Goal: Navigation & Orientation: Find specific page/section

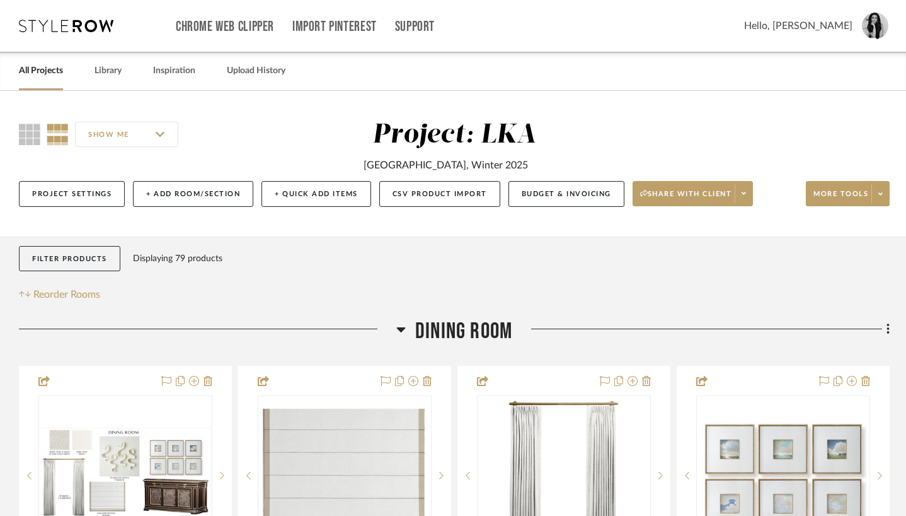
click at [59, 78] on link "All Projects" at bounding box center [41, 70] width 44 height 17
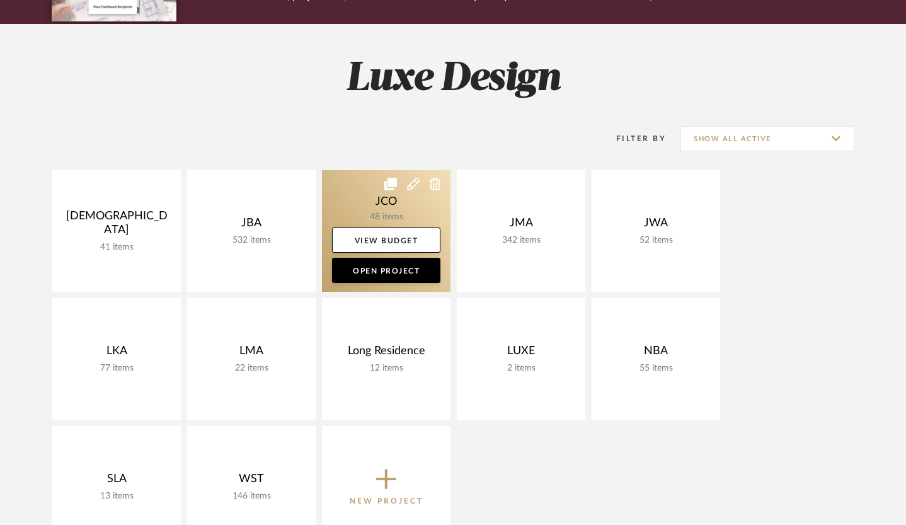
scroll to position [260, 0]
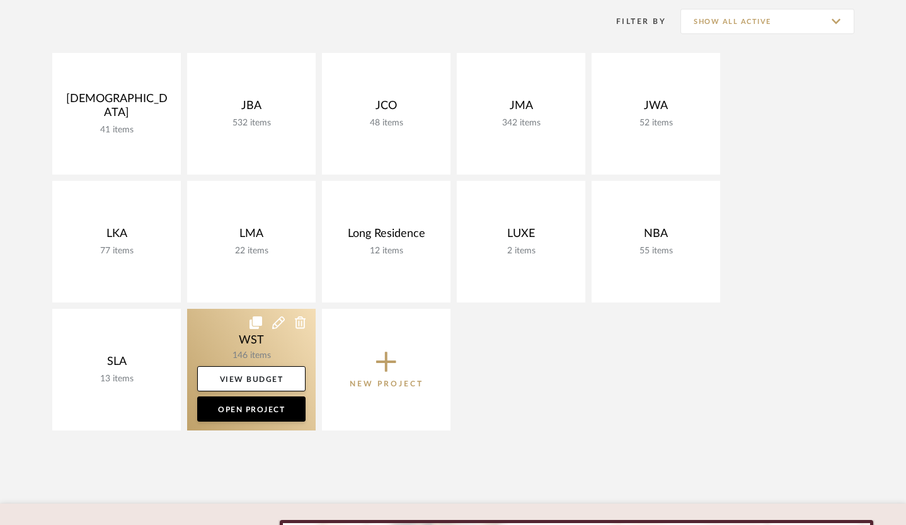
click at [258, 348] on link at bounding box center [251, 370] width 129 height 122
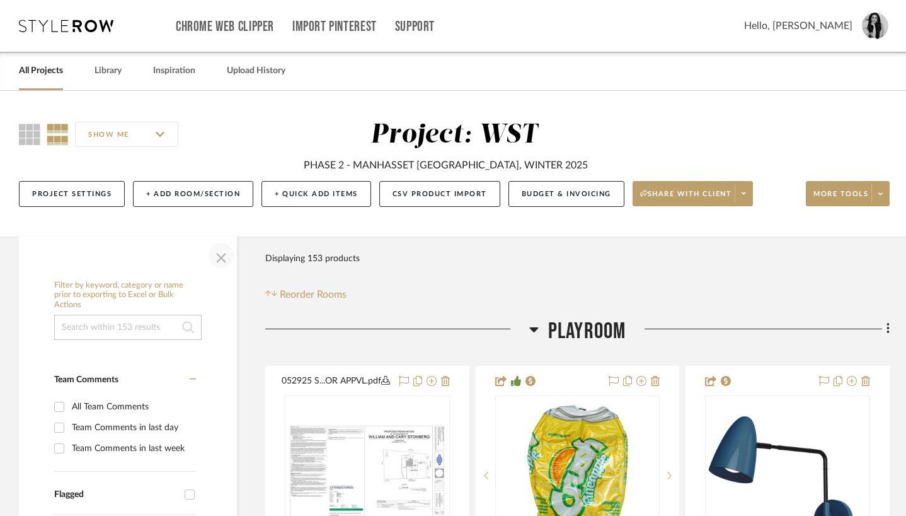
click at [222, 261] on span "button" at bounding box center [221, 255] width 30 height 30
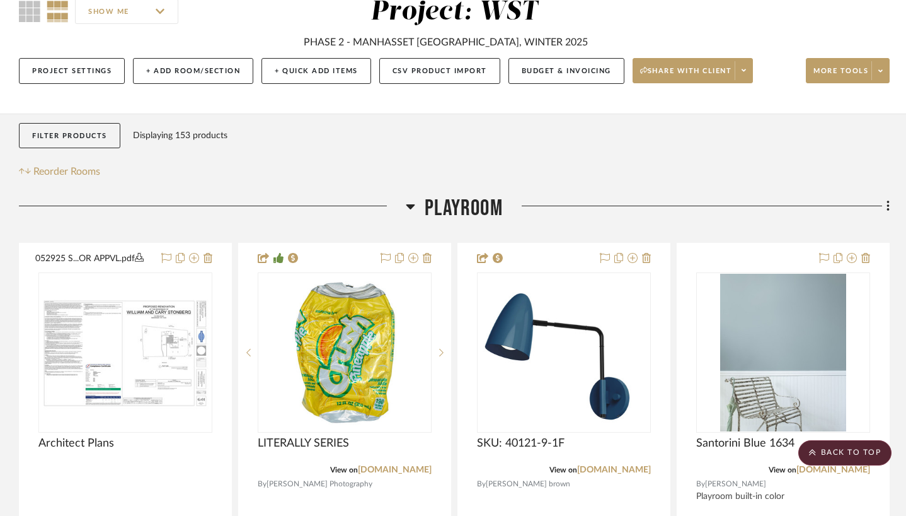
scroll to position [37, 0]
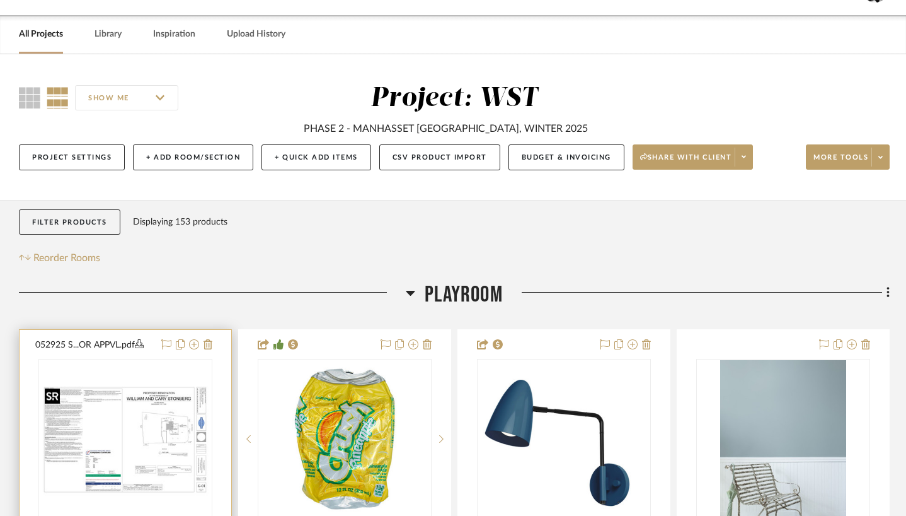
click at [165, 448] on div at bounding box center [125, 439] width 174 height 160
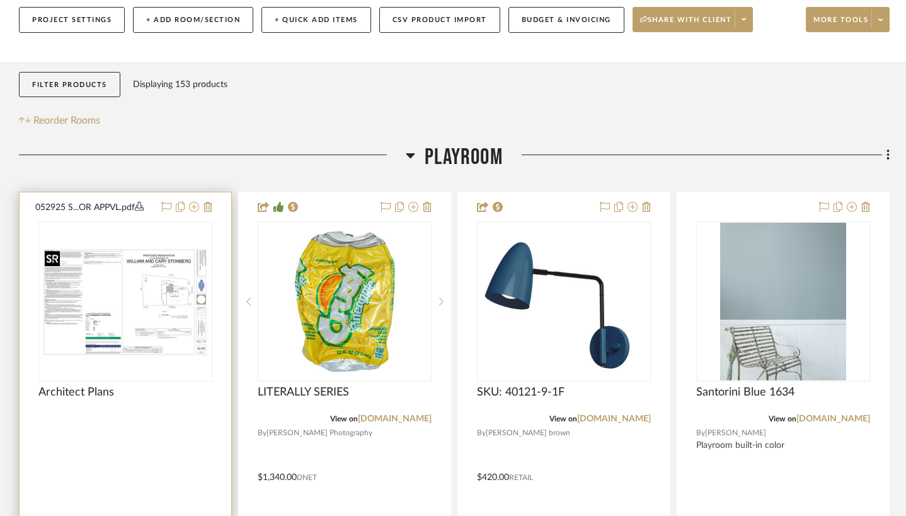
scroll to position [176, 0]
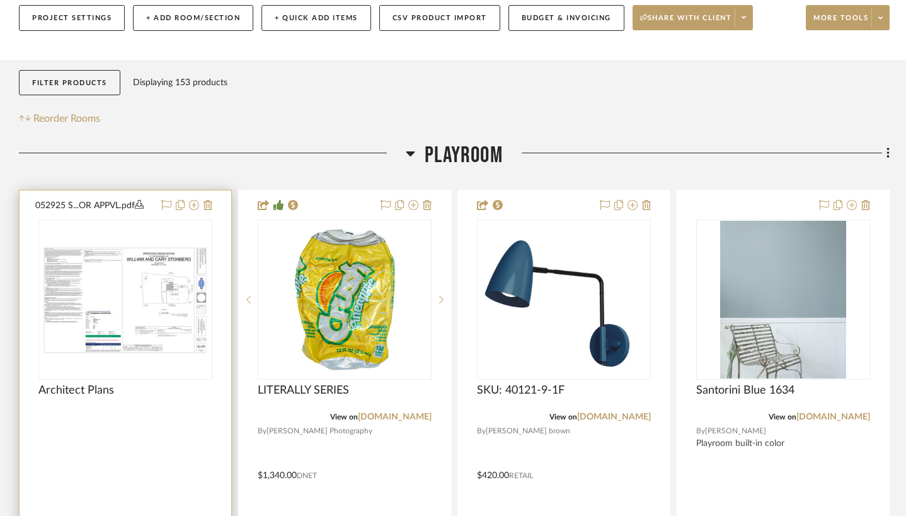
click at [163, 366] on div "0" at bounding box center [125, 299] width 173 height 159
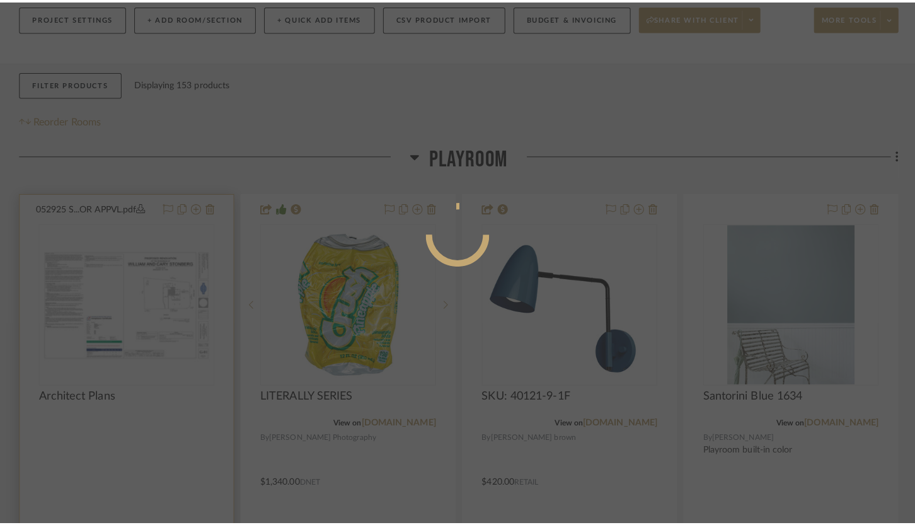
scroll to position [0, 0]
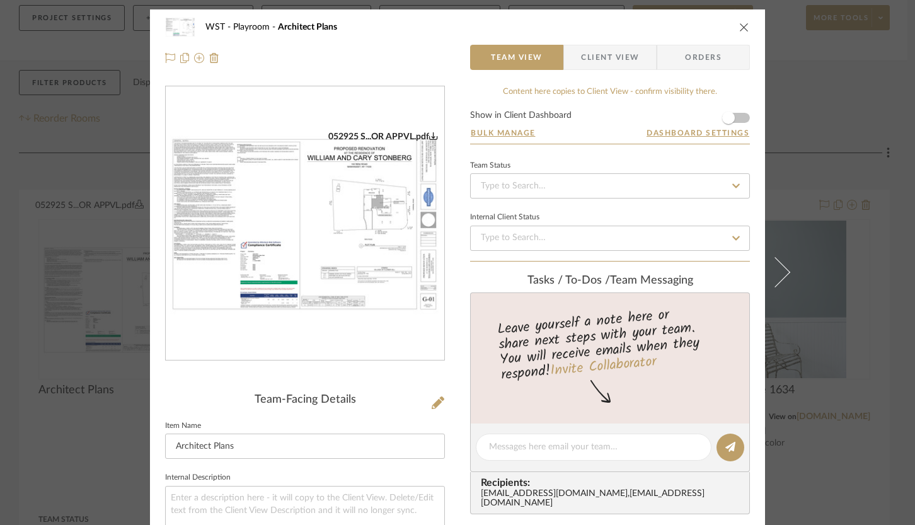
click at [272, 269] on img "0" at bounding box center [305, 224] width 279 height 186
